Goal: Communication & Community: Answer question/provide support

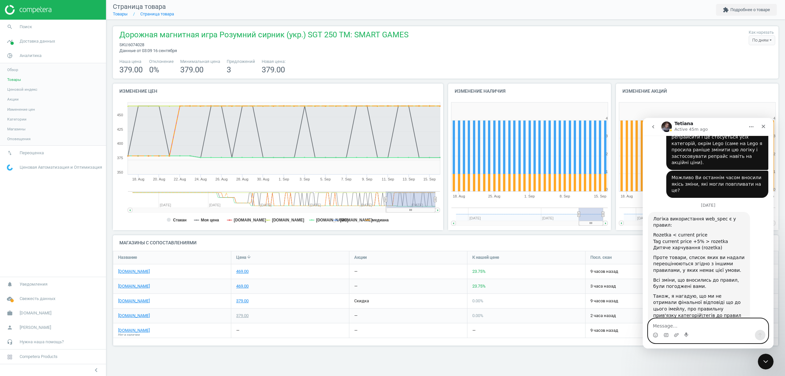
scroll to position [605, 0]
drag, startPoint x: 712, startPoint y: 183, endPoint x: 653, endPoint y: 170, distance: 60.2
click at [653, 232] on div "Rozetka < current price Tag current price +5% > rozetka Дитяче харчування (roze…" at bounding box center [699, 241] width 92 height 19
click at [689, 328] on img "Tetiana says…" at bounding box center [697, 349] width 88 height 43
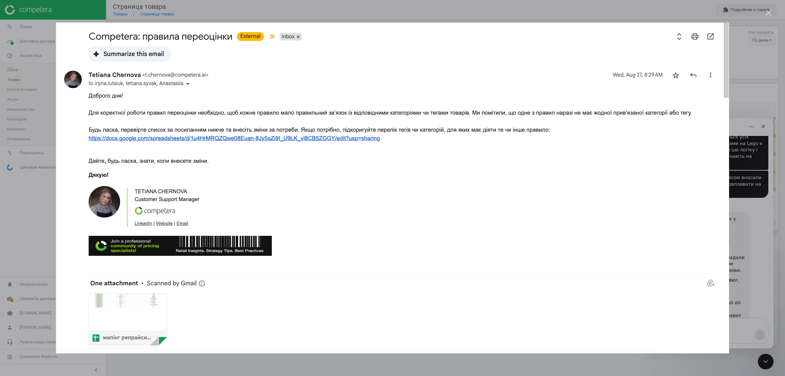
scroll to position [0, 0]
click at [769, 11] on div "Close" at bounding box center [769, 13] width 6 height 6
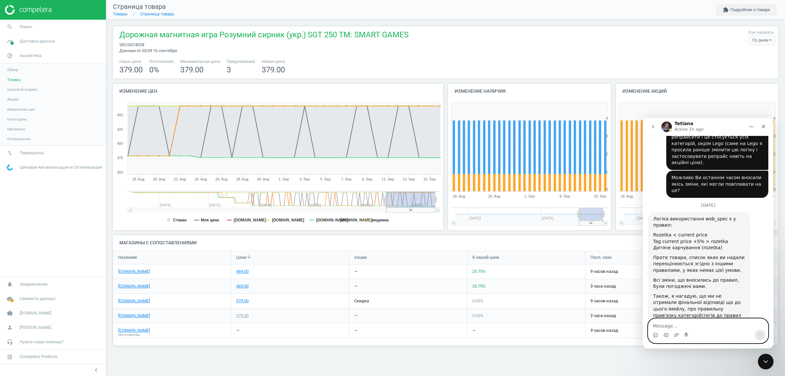
click at [669, 323] on textarea "Message…" at bounding box center [708, 323] width 120 height 11
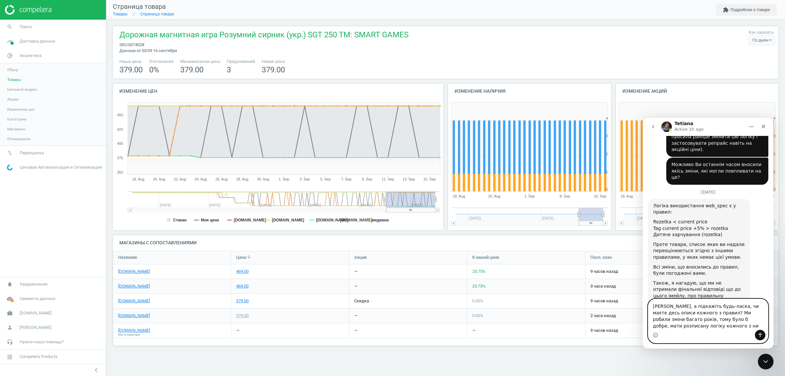
scroll to position [625, 0]
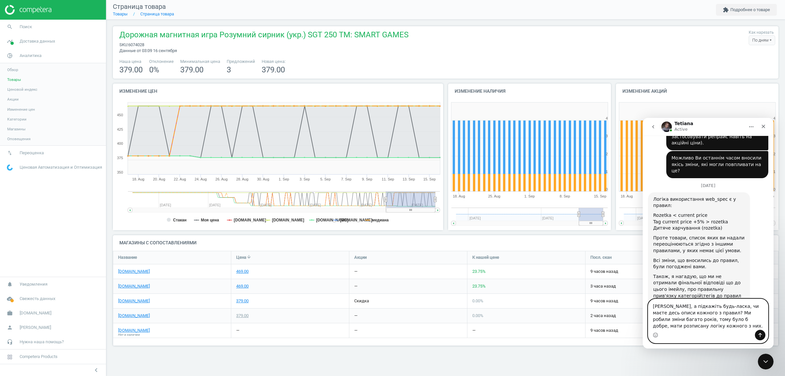
drag, startPoint x: 669, startPoint y: 306, endPoint x: 688, endPoint y: 331, distance: 31.3
click at [688, 331] on div "[PERSON_NAME], а підкажіть будь-ласка, чи маєте десь описи кожного з правил? Ми…" at bounding box center [708, 321] width 120 height 44
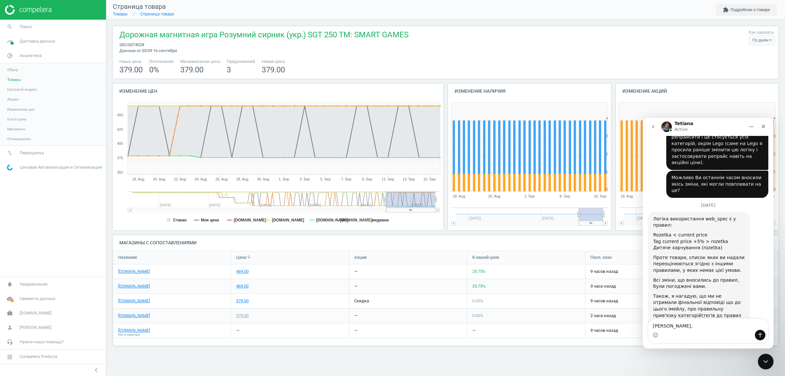
click at [12, 79] on span "Товары" at bounding box center [14, 79] width 14 height 5
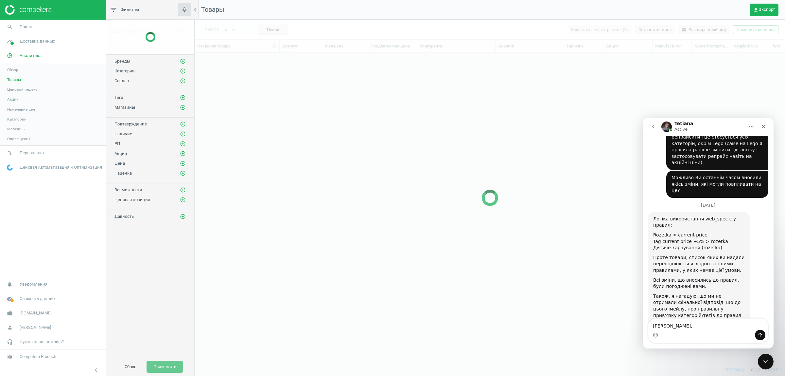
scroll to position [298, 584]
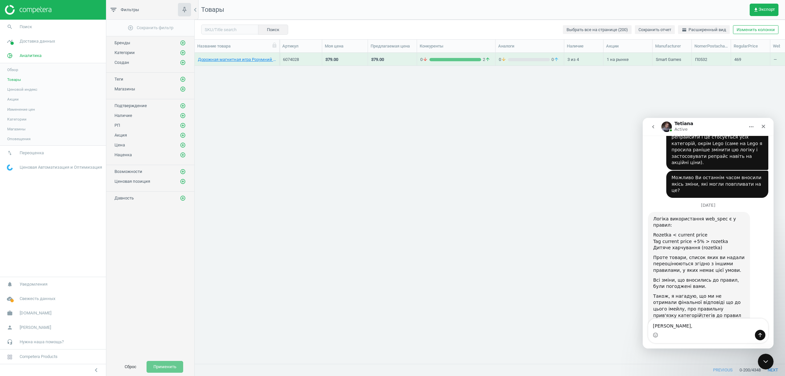
click at [181, 54] on icon "add_circle_outline" at bounding box center [183, 53] width 6 height 6
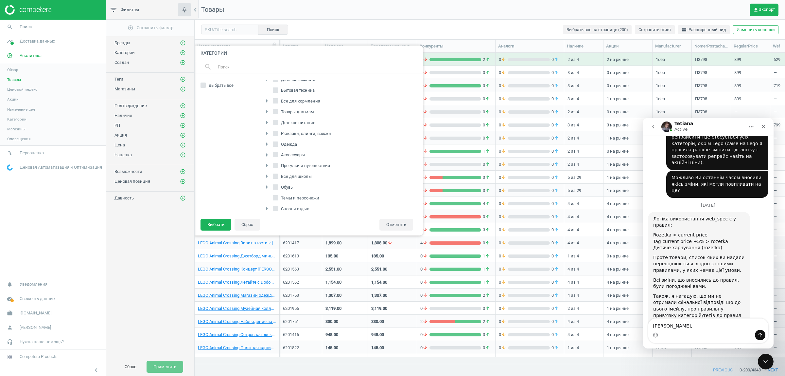
scroll to position [82, 0]
click at [265, 171] on icon "arrow_right" at bounding box center [267, 168] width 8 height 8
click at [268, 100] on icon "arrow_right" at bounding box center [267, 99] width 8 height 8
click at [268, 99] on icon "arrow_drop_down" at bounding box center [267, 99] width 8 height 8
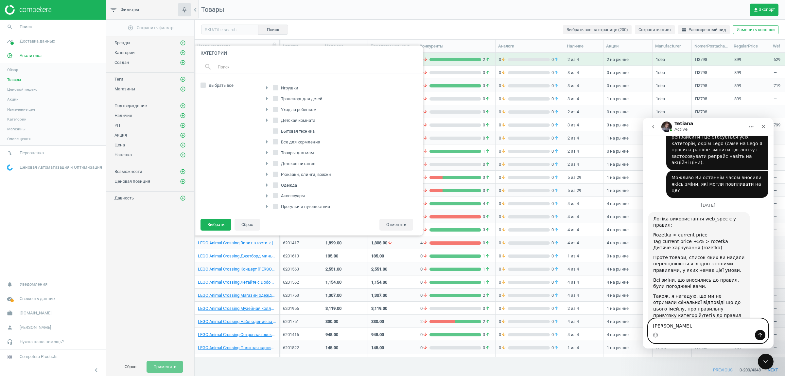
click at [678, 328] on textarea "[PERSON_NAME]," at bounding box center [708, 323] width 120 height 11
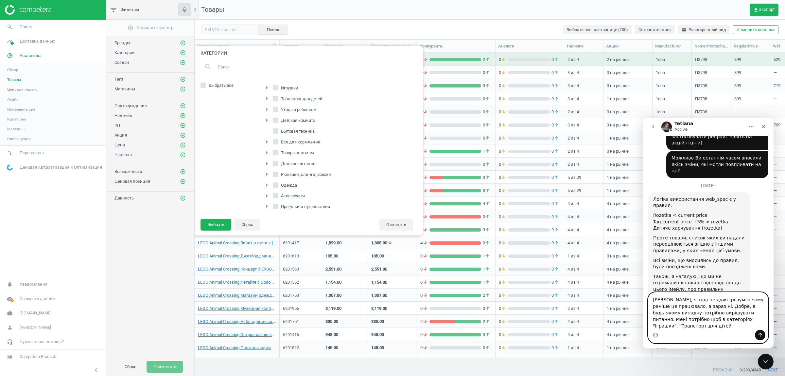
scroll to position [41, 0]
click at [266, 156] on icon "arrow_right" at bounding box center [267, 155] width 8 height 8
click at [266, 171] on icon "arrow_right" at bounding box center [267, 168] width 8 height 8
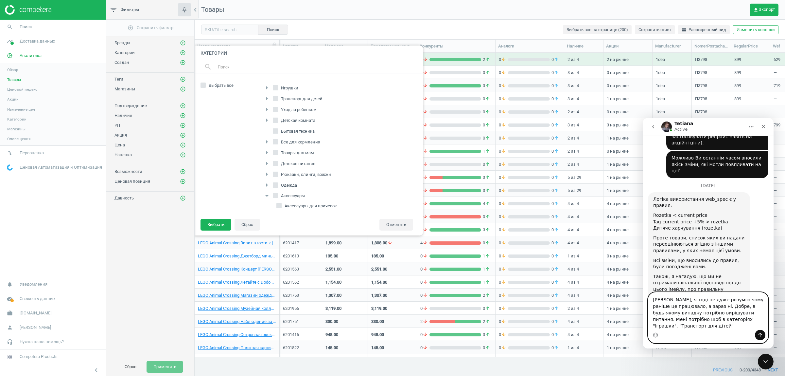
click at [748, 326] on textarea "[PERSON_NAME], я тоді не дуже розумію чому раніше це працювало, а зараз ні. Доб…" at bounding box center [708, 310] width 120 height 37
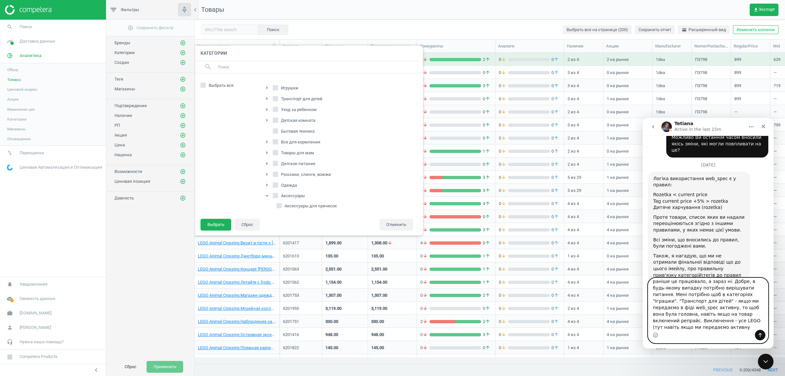
scroll to position [17, 0]
type textarea "[PERSON_NAME], я тоді не дуже розумію чому раніше це працювало, а зараз ні. Доб…"
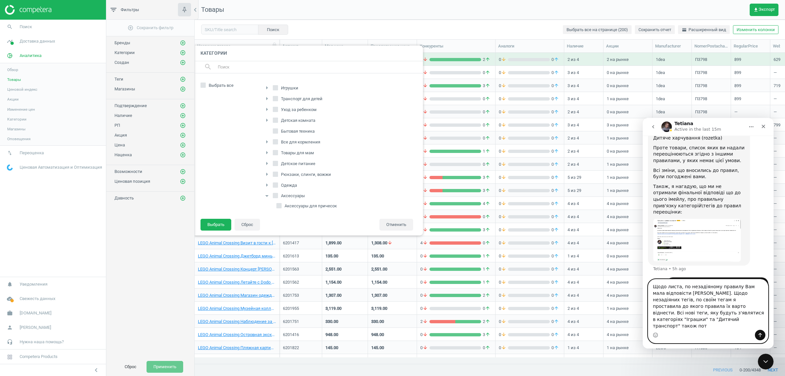
scroll to position [721, 0]
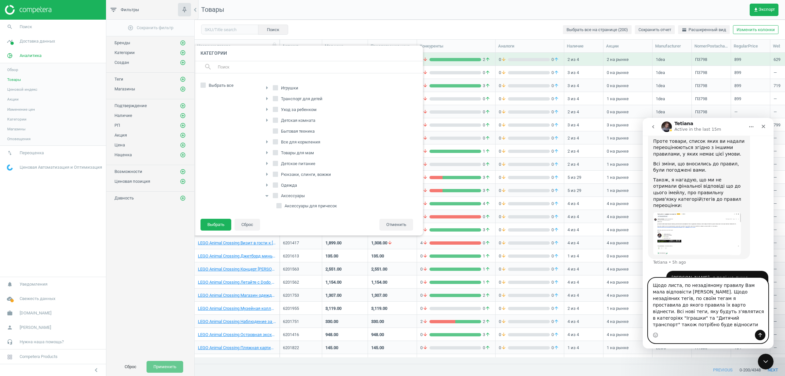
click at [716, 325] on textarea "Щодо листа, по незадіяному правилу Вам мала відповісти [PERSON_NAME]. Щодо неза…" at bounding box center [708, 304] width 120 height 52
drag, startPoint x: 716, startPoint y: 325, endPoint x: 718, endPoint y: 331, distance: 5.9
click at [716, 325] on textarea "Щодо листа, по незадіяному правилу Вам мала відповісти [PERSON_NAME]. Щодо неза…" at bounding box center [708, 304] width 120 height 52
click at [736, 327] on textarea "Щодо листа, по незадіяному правилу Вам мала відповісти [PERSON_NAME]. Щодо неза…" at bounding box center [708, 304] width 120 height 52
paste textarea "Tеги собівартість+10%"
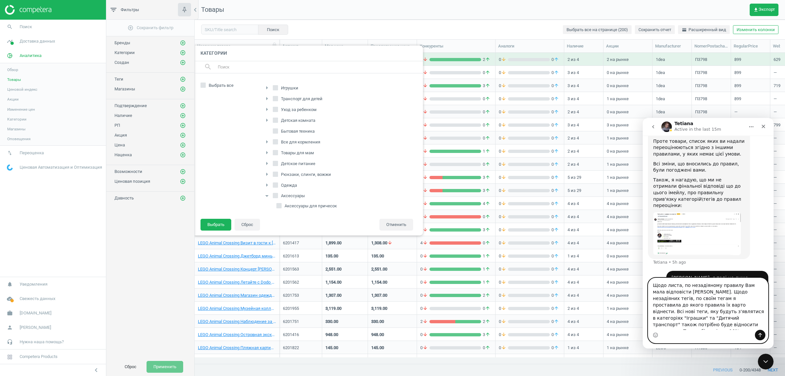
scroll to position [728, 0]
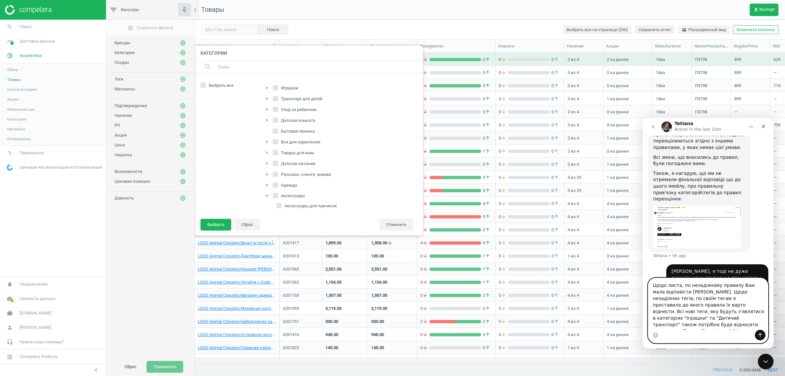
click at [733, 319] on textarea "Щодо листа, по незадіяному правилу Вам мала відповісти [PERSON_NAME]. Щодо неза…" at bounding box center [708, 304] width 120 height 52
click at [692, 325] on textarea "Щодо листа, по незадіяному правилу Вам мала відповісти [PERSON_NAME]. Щодо неза…" at bounding box center [708, 304] width 120 height 52
type textarea "Щодо листа, по незадіяному правилу Вам мала відповісти [PERSON_NAME]. Щодо неза…"
click at [762, 334] on icon "Send a message…" at bounding box center [760, 334] width 5 height 5
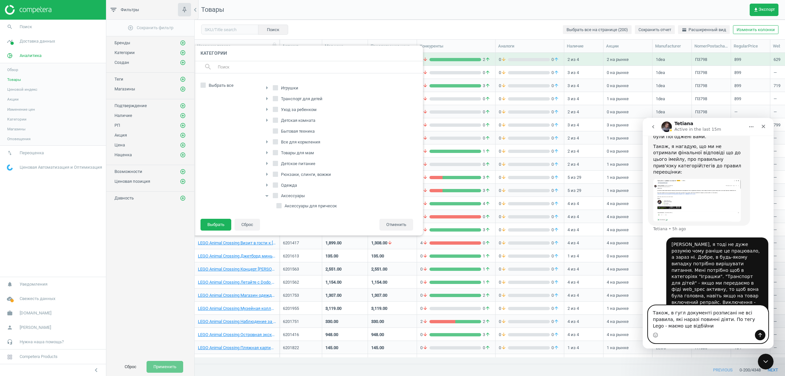
scroll to position [761, 0]
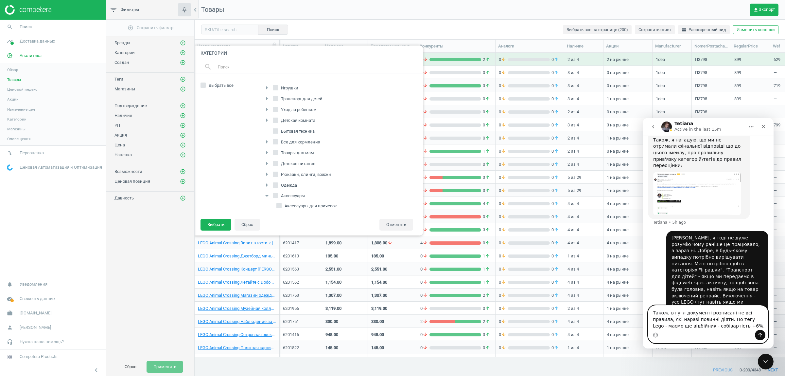
type textarea "Також, в гугл документі розписані не всі правила, які наразі повинні діяти. По …"
click at [761, 333] on icon "Send a message…" at bounding box center [760, 334] width 5 height 5
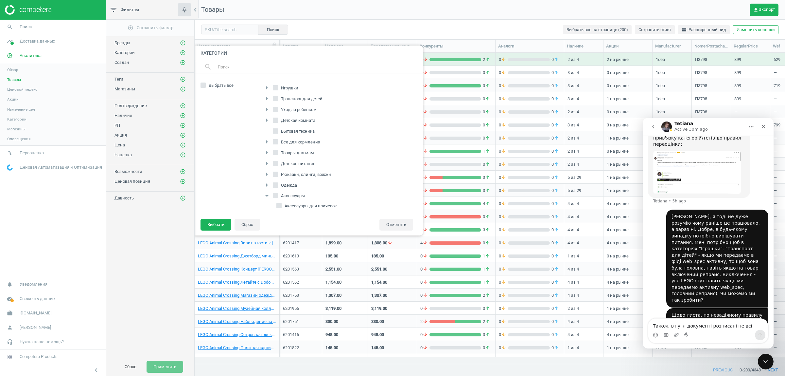
scroll to position [298, 584]
click at [393, 225] on button "Отменить" at bounding box center [396, 225] width 34 height 12
